Goal: Task Accomplishment & Management: Use online tool/utility

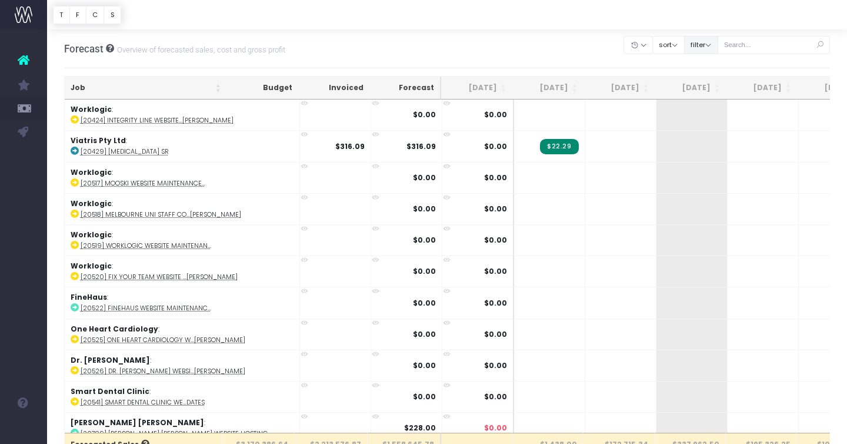
click at [718, 47] on button "filter" at bounding box center [701, 45] width 34 height 18
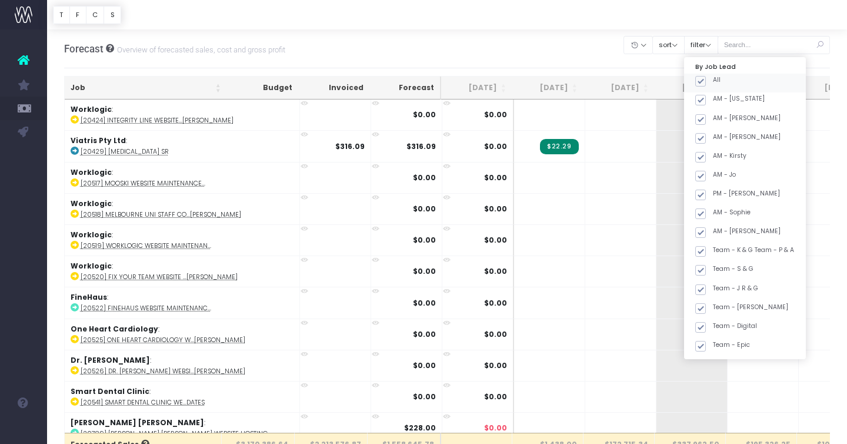
click at [706, 80] on span at bounding box center [700, 81] width 11 height 11
click at [713, 80] on input "All" at bounding box center [717, 79] width 8 height 8
checkbox input "false"
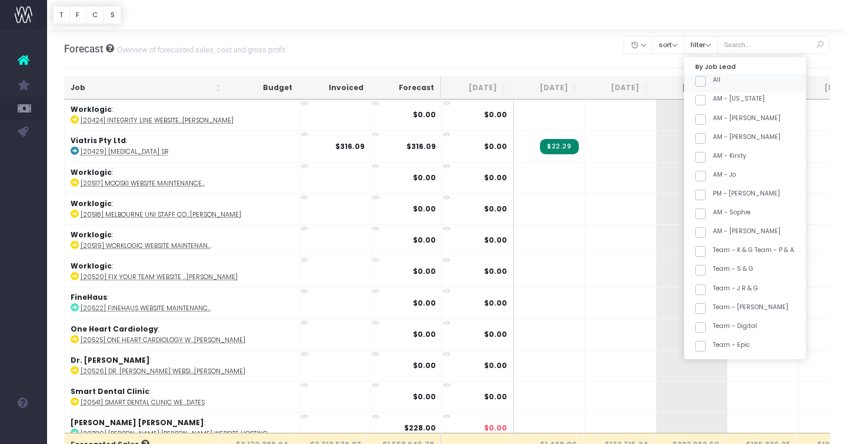
checkbox input "false"
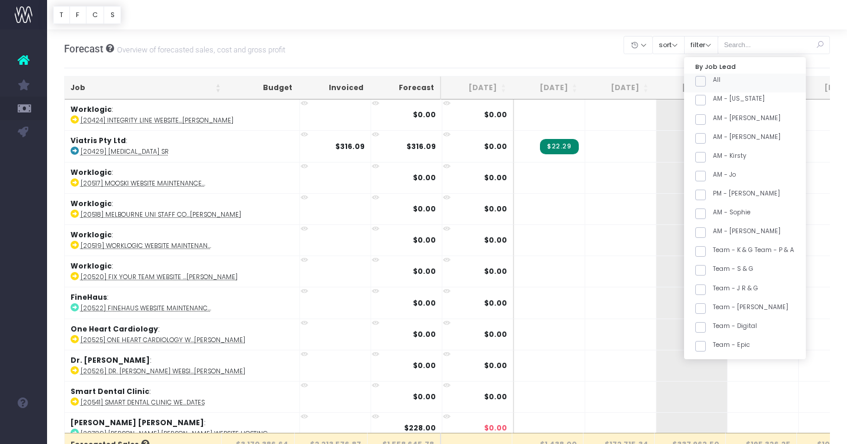
checkbox input "false"
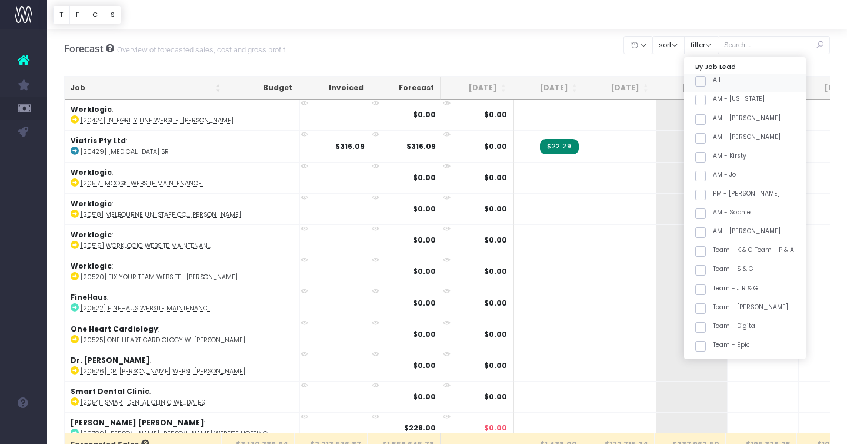
checkbox input "false"
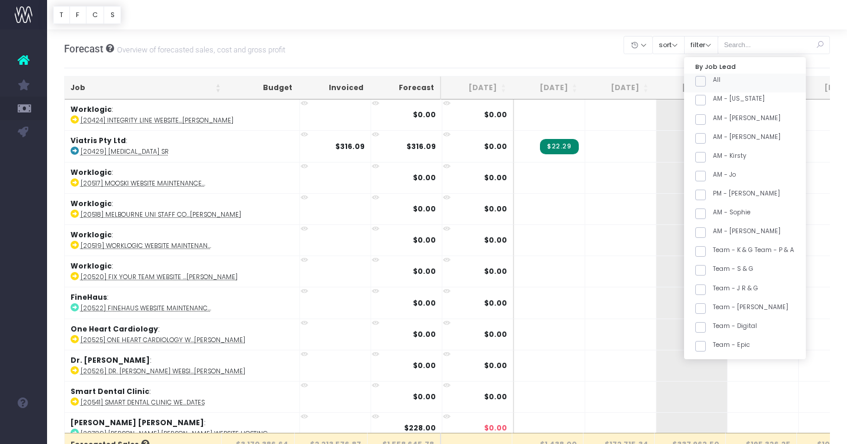
checkbox input "false"
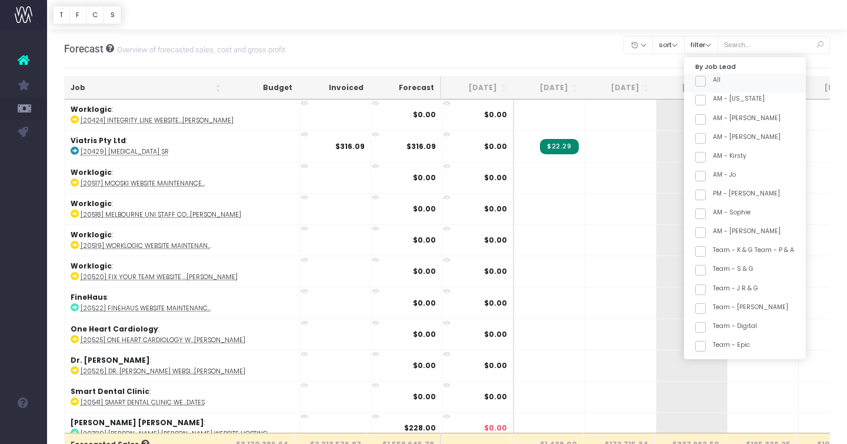
checkbox input "false"
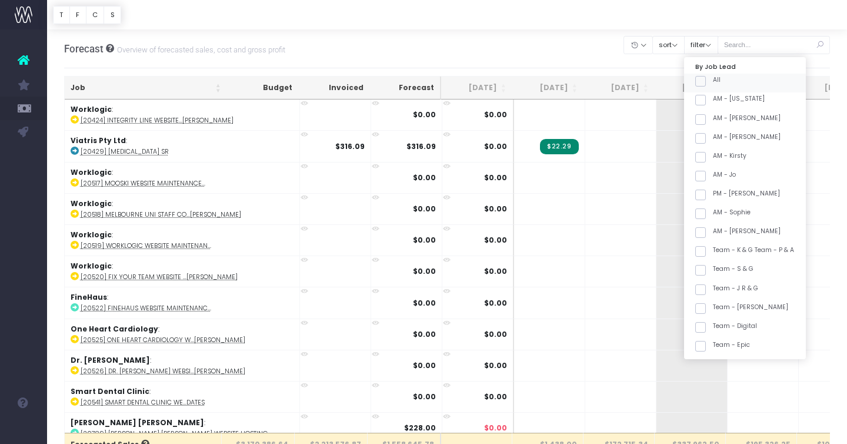
checkbox input "false"
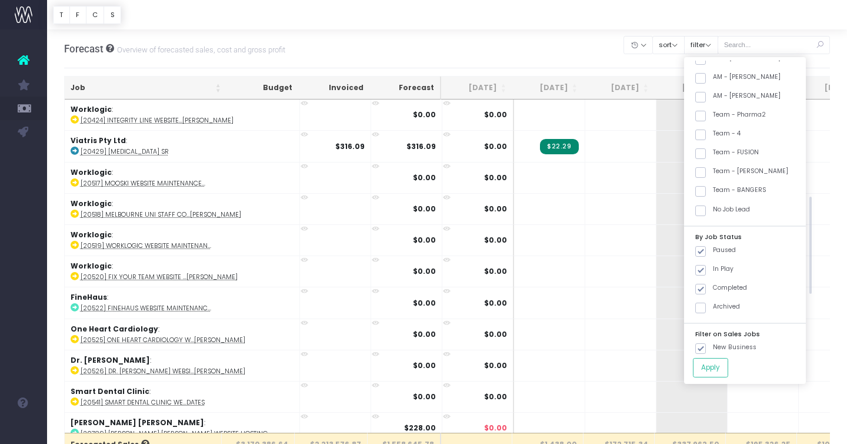
scroll to position [418, 0]
click at [748, 174] on label "Team - [PERSON_NAME]" at bounding box center [741, 172] width 93 height 9
click at [721, 174] on input "Team - [PERSON_NAME]" at bounding box center [717, 172] width 8 height 8
checkbox input "true"
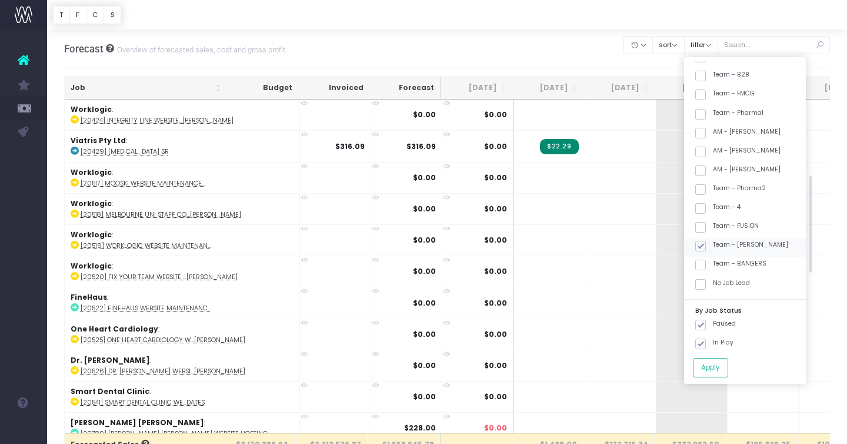
scroll to position [346, 0]
click at [728, 370] on button "Apply" at bounding box center [710, 367] width 35 height 19
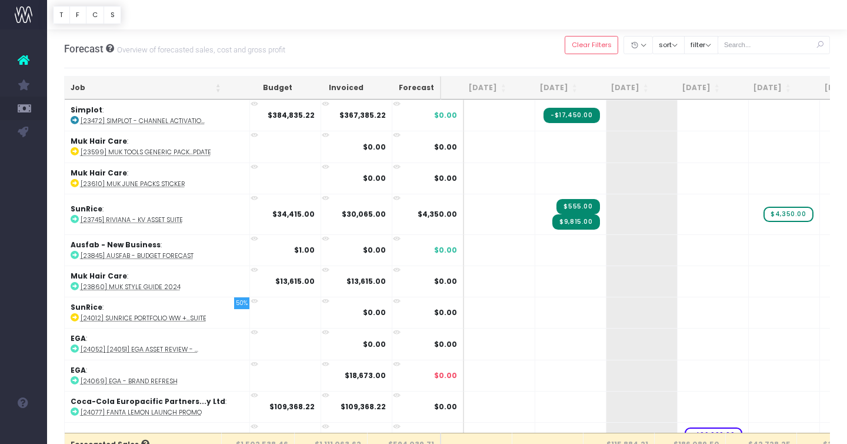
click at [161, 86] on th "Job" at bounding box center [146, 87] width 162 height 23
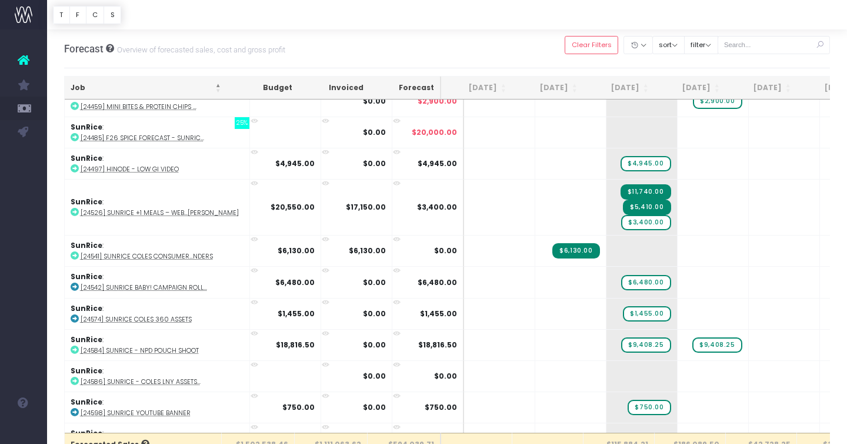
scroll to position [2021, 0]
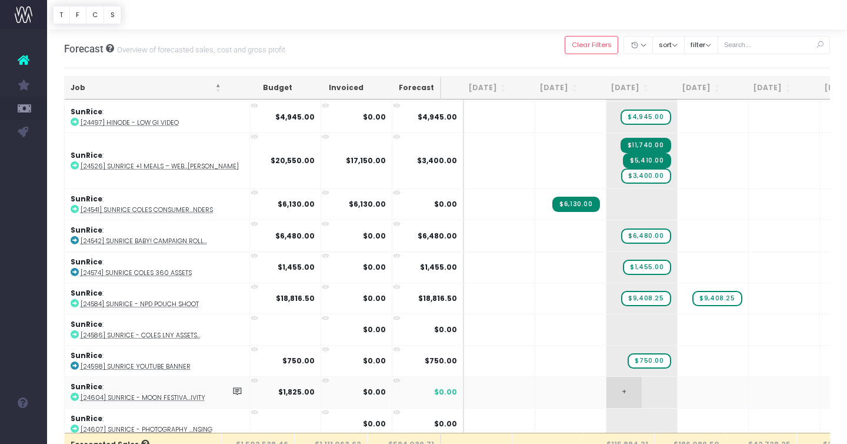
click at [609, 391] on span "+" at bounding box center [623, 391] width 35 height 31
click at [606, 383] on span "+" at bounding box center [623, 391] width 35 height 31
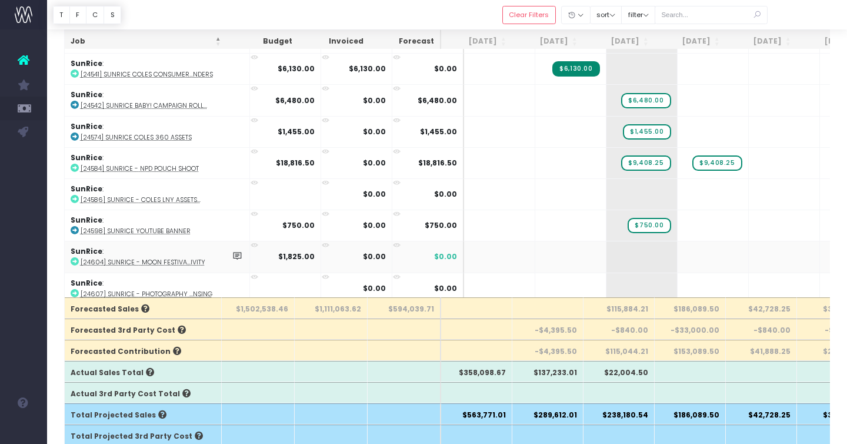
scroll to position [123, 0]
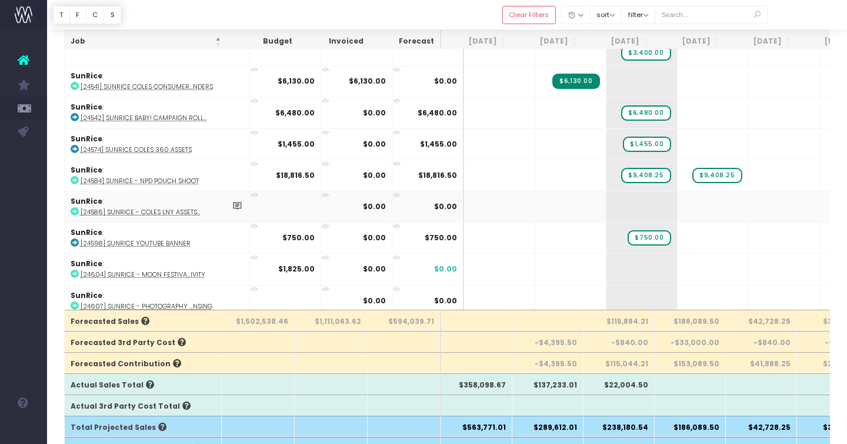
click at [127, 208] on abbr "[24586] SunRice - Coles LNY Assets..." at bounding box center [141, 212] width 120 height 9
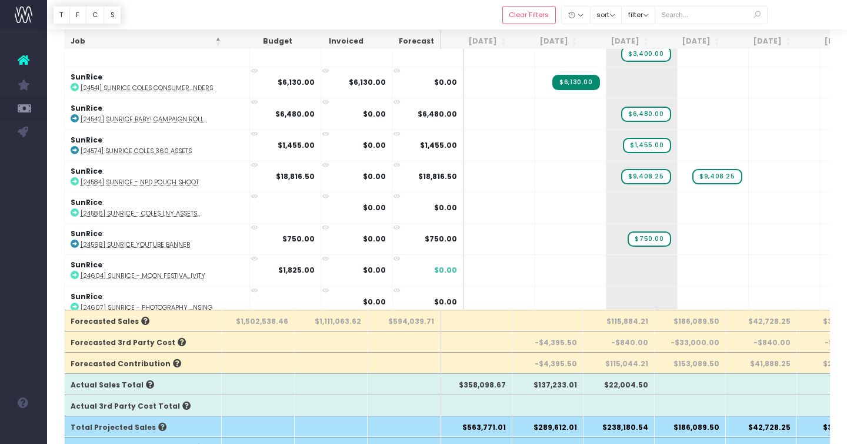
scroll to position [2021, 0]
click at [146, 176] on abbr "[24584] SunRice - NPD Pouch Shoot" at bounding box center [140, 180] width 118 height 9
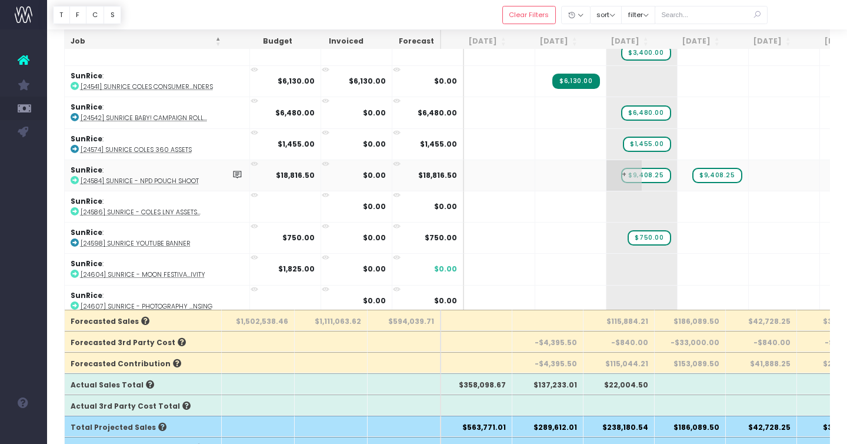
click at [627, 169] on span "$9,408.25" at bounding box center [645, 175] width 49 height 15
click at [697, 168] on span "$9,408.25" at bounding box center [716, 175] width 49 height 15
click at [607, 172] on span "+" at bounding box center [623, 175] width 35 height 31
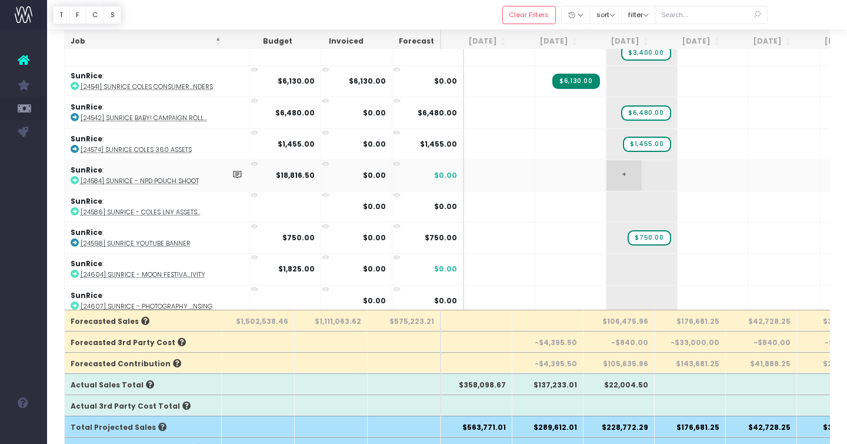
click at [607, 172] on span "+" at bounding box center [623, 175] width 35 height 31
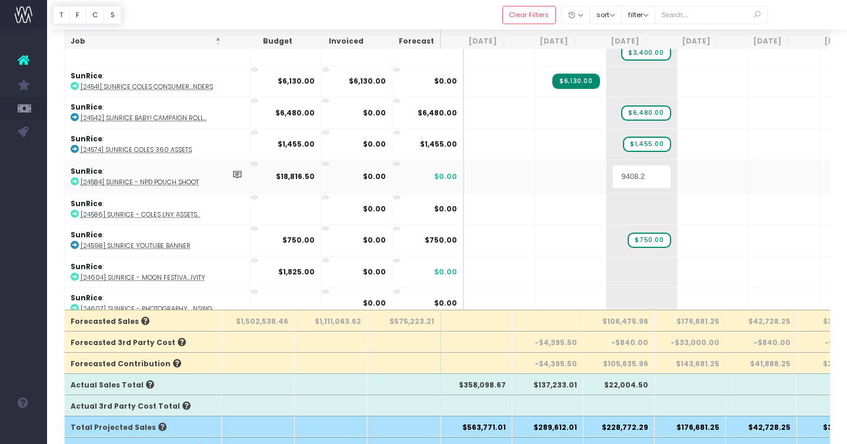
type input "9408.25"
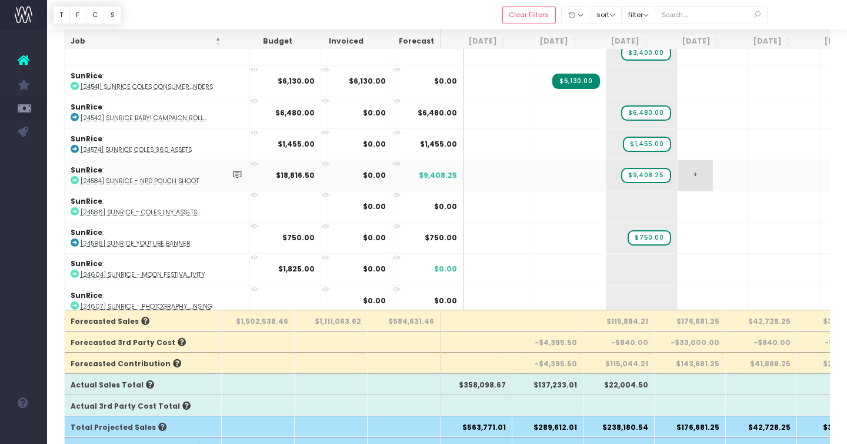
click at [678, 176] on span "+" at bounding box center [695, 175] width 35 height 31
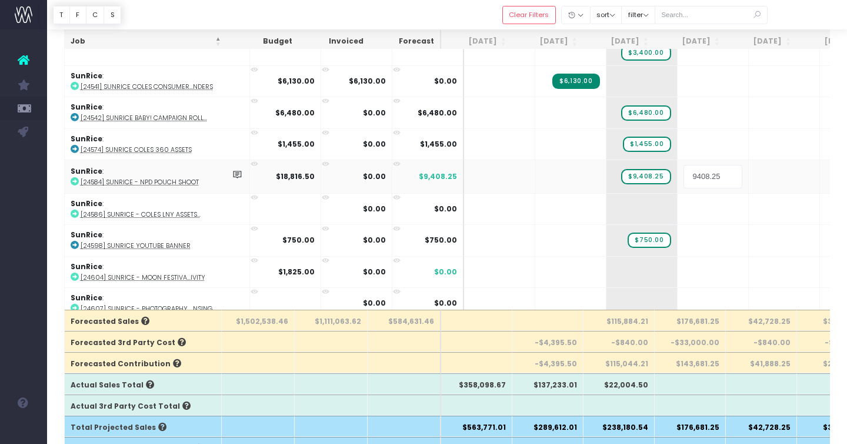
click at [708, 176] on input "9408.25" at bounding box center [712, 177] width 59 height 24
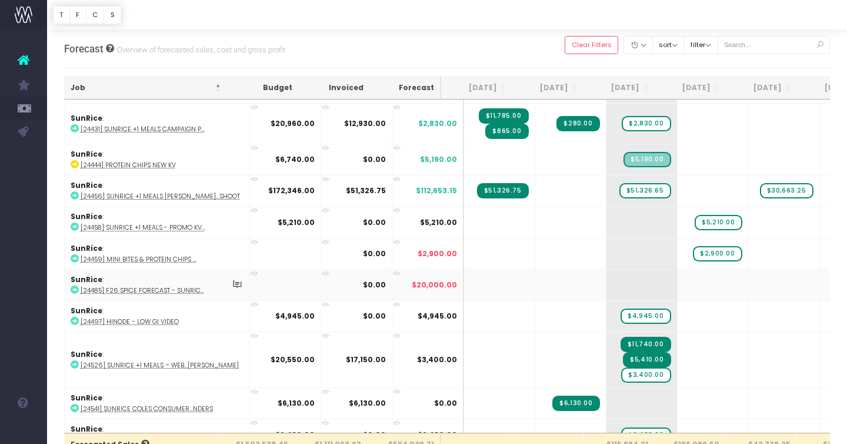
scroll to position [1801, 0]
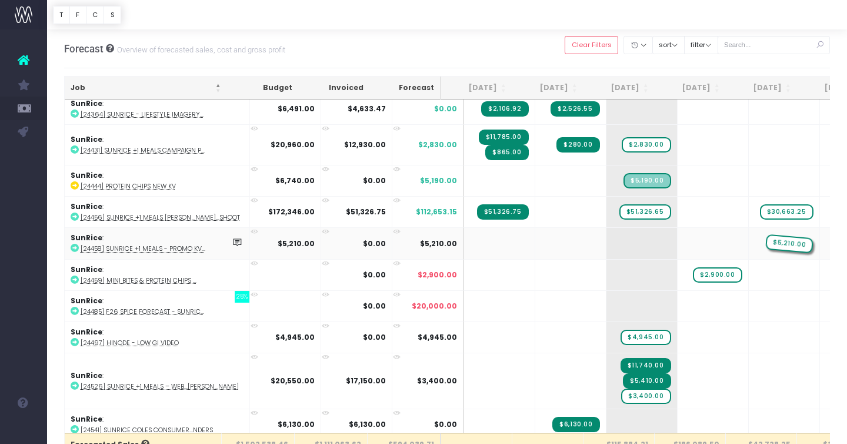
drag, startPoint x: 700, startPoint y: 239, endPoint x: 738, endPoint y: 238, distance: 38.3
drag, startPoint x: 765, startPoint y: 242, endPoint x: 715, endPoint y: 241, distance: 50.6
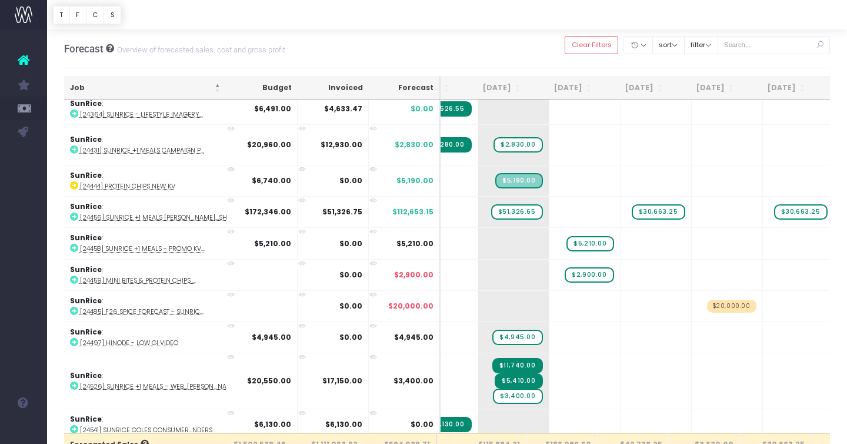
scroll to position [0, 0]
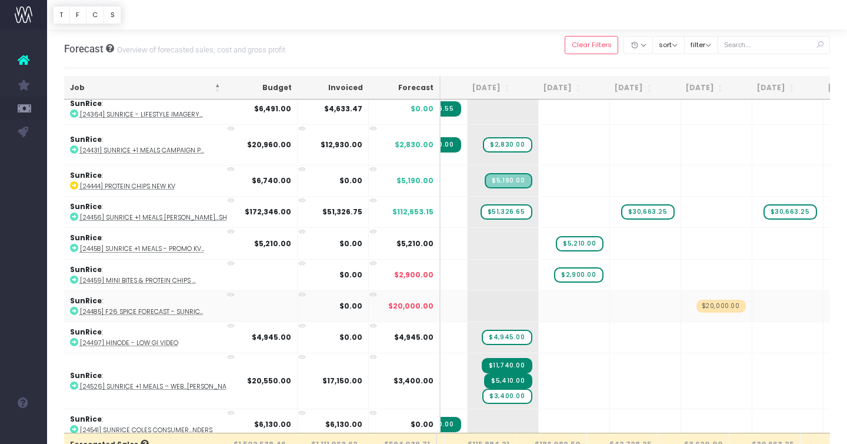
click at [169, 307] on abbr "[24485] F26 SPICE FORECAST - SUNRIC..." at bounding box center [142, 311] width 124 height 9
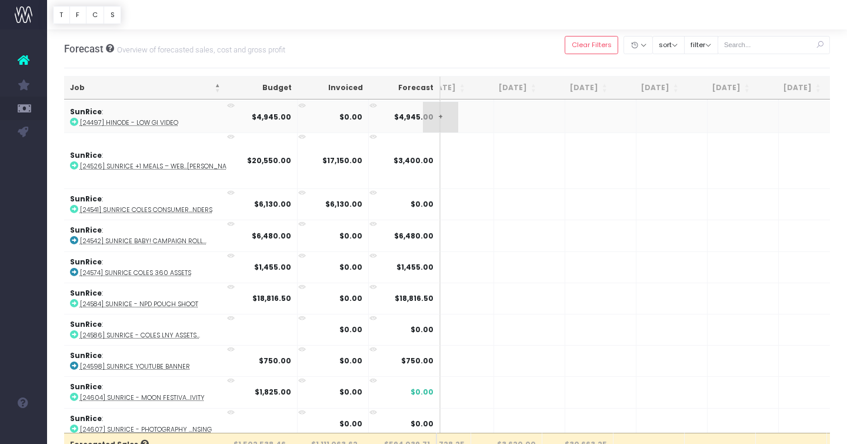
scroll to position [2021, 469]
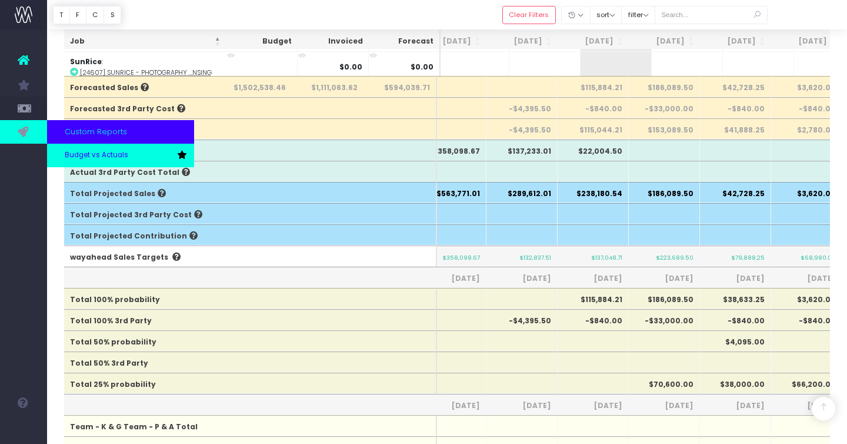
click at [85, 151] on span "Budget vs Actuals" at bounding box center [97, 155] width 64 height 11
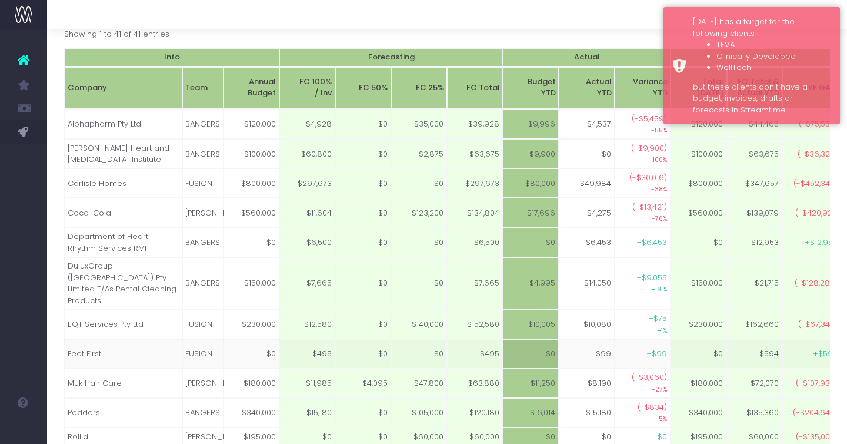
scroll to position [86, 0]
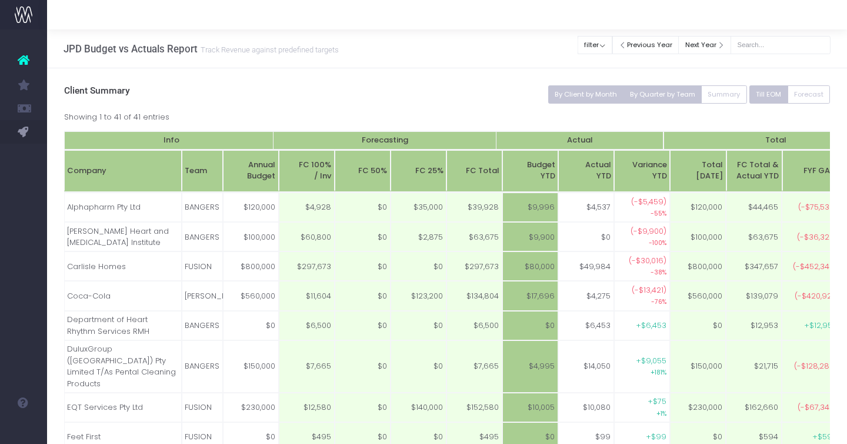
click at [656, 95] on button "By Quarter by Team" at bounding box center [662, 94] width 79 height 18
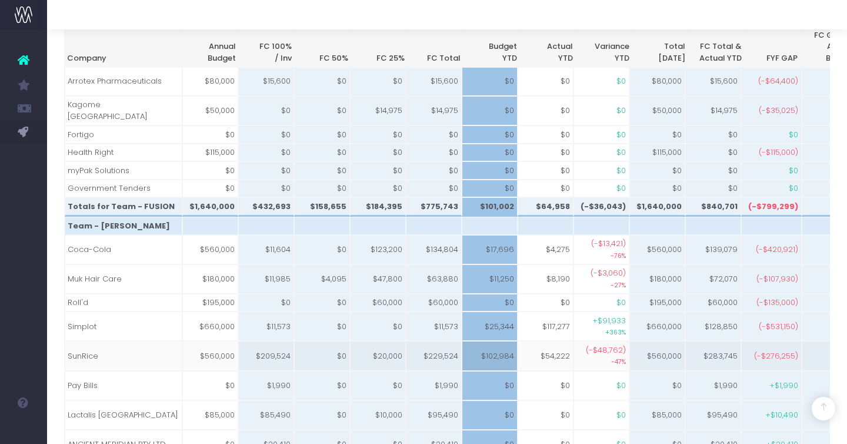
scroll to position [986, 0]
